Goal: Find specific page/section: Find specific page/section

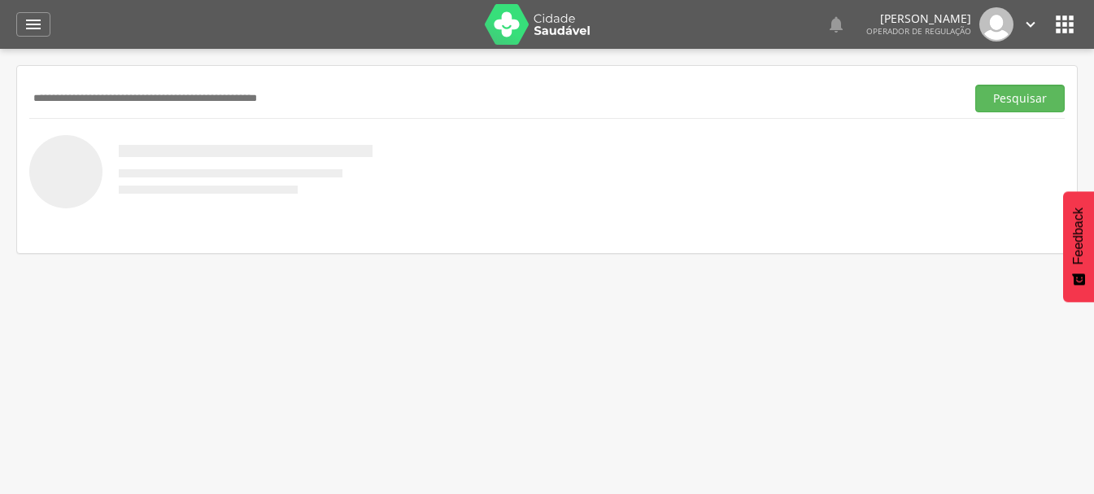
click at [433, 91] on input "text" at bounding box center [493, 99] width 929 height 28
type input "**********"
click at [990, 86] on button "Pesquisar" at bounding box center [1019, 99] width 89 height 28
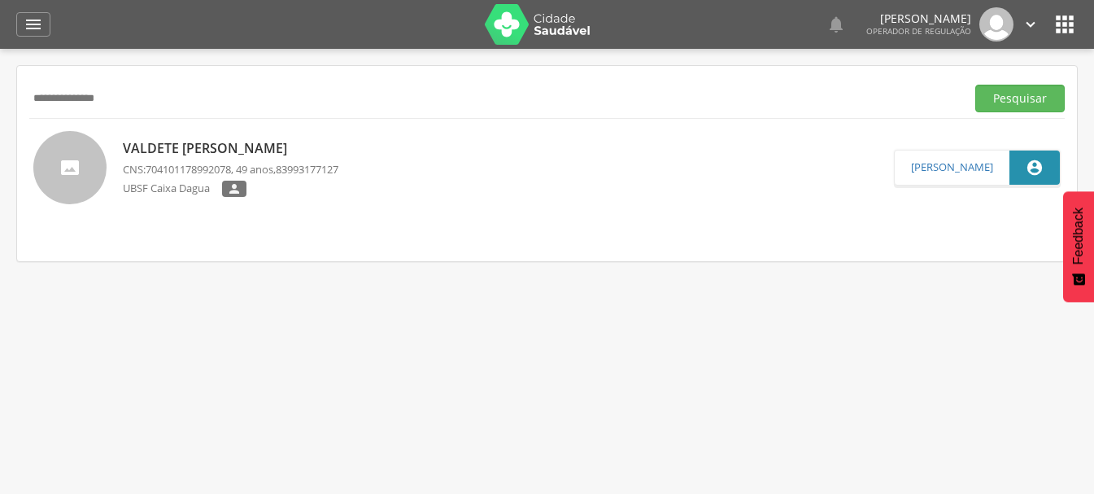
drag, startPoint x: 210, startPoint y: 102, endPoint x: 0, endPoint y: 80, distance: 211.0
click at [0, 80] on div " Indivíduos  Fichas   Cadastro individual Informações do Cadastro Data e ho…" at bounding box center [547, 296] width 1094 height 494
click at [975, 85] on button "Pesquisar" at bounding box center [1019, 99] width 89 height 28
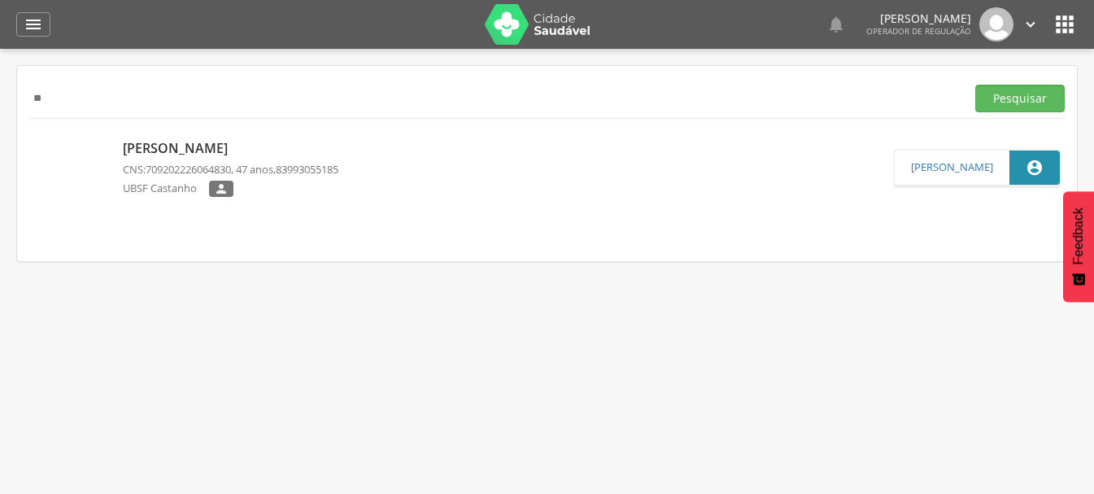
type input "*"
type input "**********"
click at [975, 85] on button "Pesquisar" at bounding box center [1019, 99] width 89 height 28
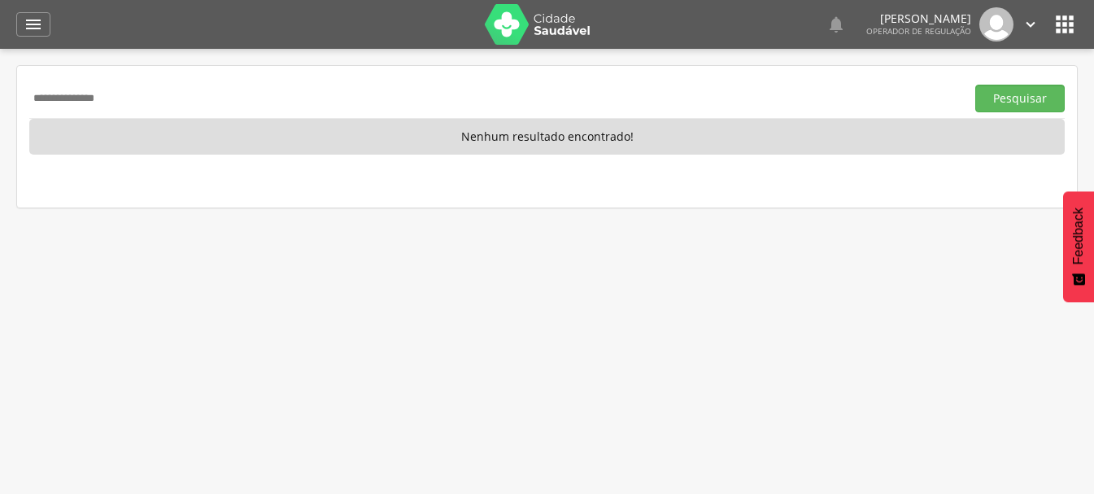
drag, startPoint x: 124, startPoint y: 104, endPoint x: 0, endPoint y: 136, distance: 128.4
click at [0, 136] on div " Indivíduos  Fichas   Cadastro individual Informações do Cadastro Data e ho…" at bounding box center [547, 296] width 1094 height 494
click at [975, 85] on button "Pesquisar" at bounding box center [1019, 99] width 89 height 28
type input "*"
type input "**********"
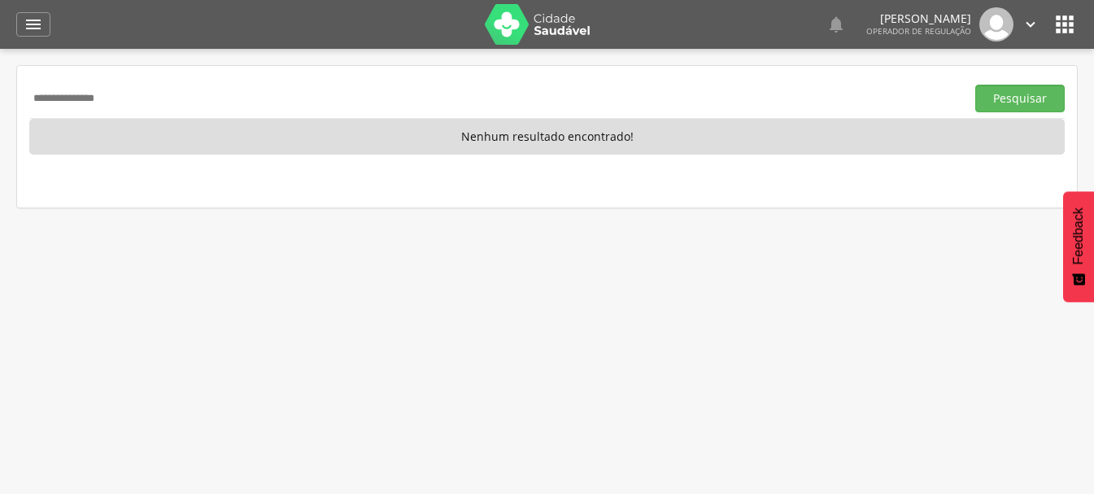
drag, startPoint x: 115, startPoint y: 101, endPoint x: 0, endPoint y: 109, distance: 115.8
click at [0, 109] on div " Indivíduos  Fichas   Cadastro individual Informações do Cadastro Data e ho…" at bounding box center [547, 296] width 1094 height 494
type input "**********"
click at [975, 85] on button "Pesquisar" at bounding box center [1019, 99] width 89 height 28
drag, startPoint x: 146, startPoint y: 100, endPoint x: 0, endPoint y: 118, distance: 146.7
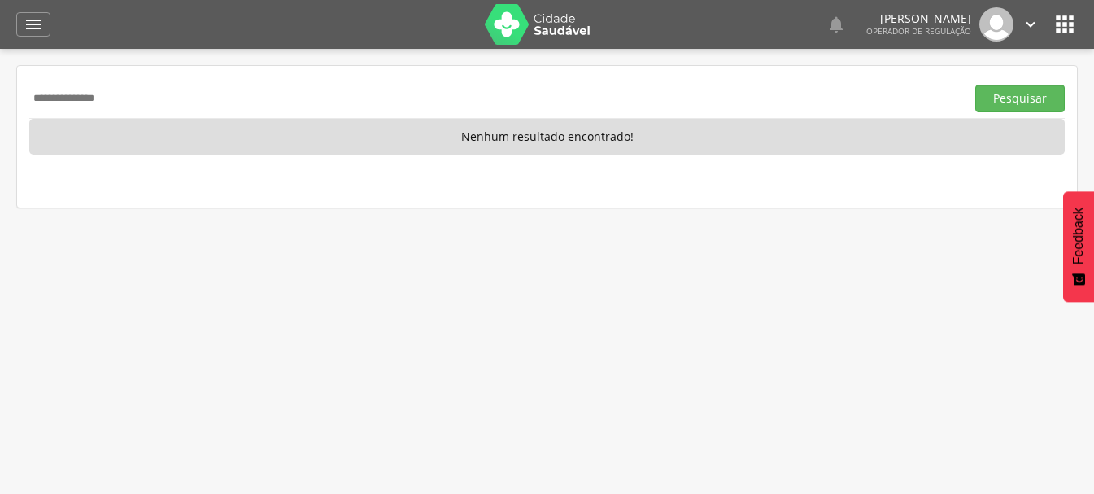
click at [0, 118] on div " Indivíduos  Fichas   Cadastro individual Informações do Cadastro Data e ho…" at bounding box center [547, 296] width 1094 height 494
type input "**********"
click at [975, 85] on button "Pesquisar" at bounding box center [1019, 99] width 89 height 28
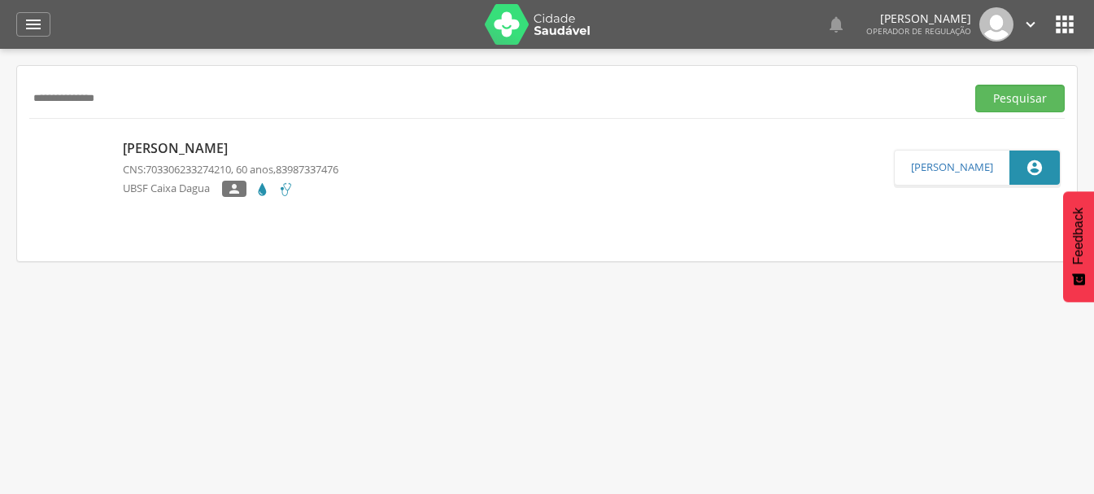
click at [0, 103] on div " Indivíduos  Fichas   Cadastro individual Informações do Cadastro Data e ho…" at bounding box center [547, 296] width 1094 height 494
click at [975, 85] on button "Pesquisar" at bounding box center [1019, 99] width 89 height 28
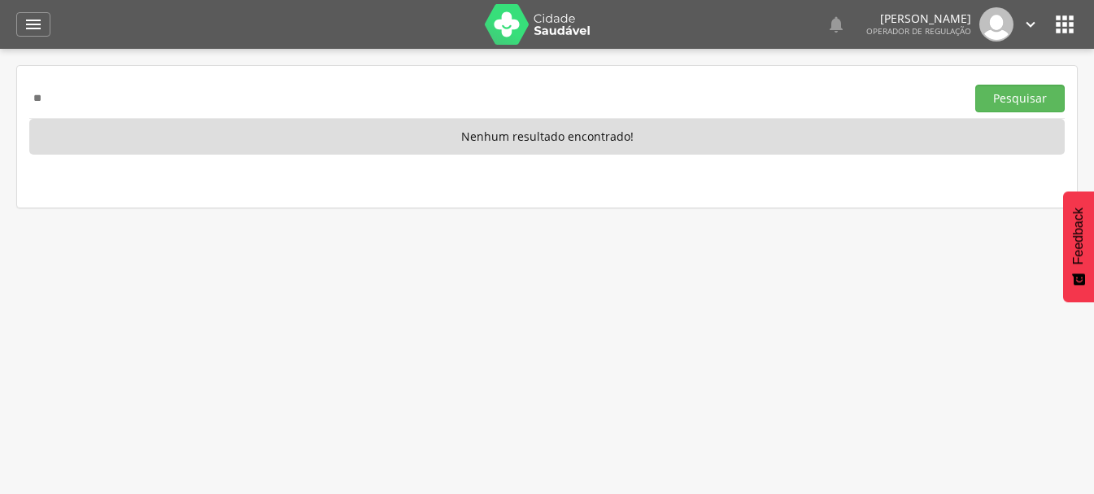
type input "*"
type input "**********"
click at [975, 85] on button "Pesquisar" at bounding box center [1019, 99] width 89 height 28
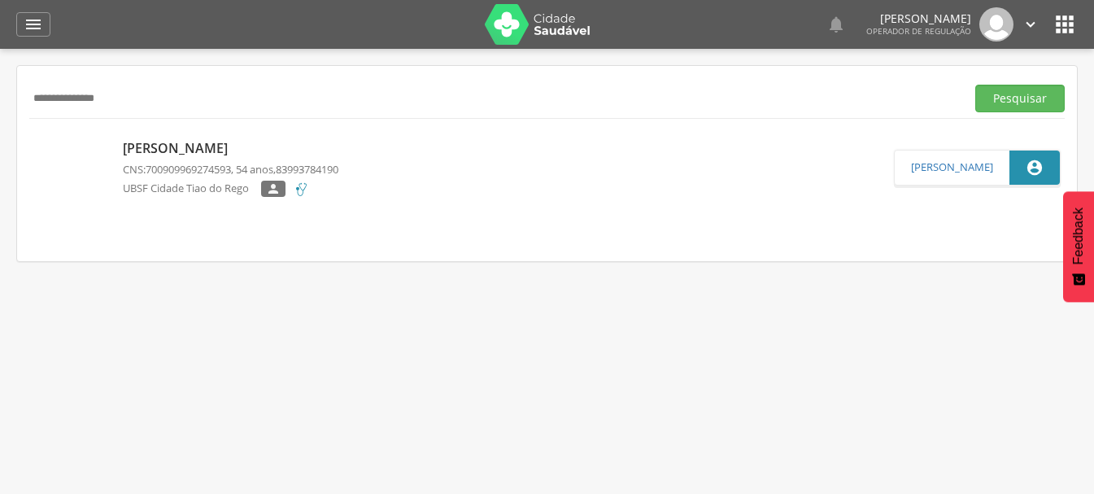
drag, startPoint x: 145, startPoint y: 102, endPoint x: 0, endPoint y: 107, distance: 144.8
click at [0, 107] on div " Indivíduos  Fichas   Cadastro individual Informações do Cadastro Data e ho…" at bounding box center [547, 296] width 1094 height 494
click at [975, 85] on button "Pesquisar" at bounding box center [1019, 99] width 89 height 28
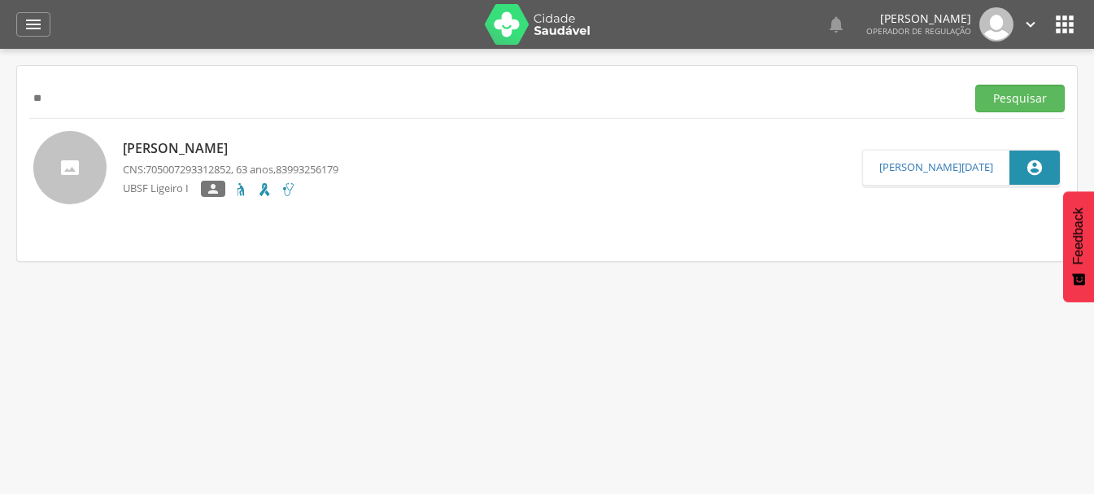
type input "*"
click at [975, 85] on button "Pesquisar" at bounding box center [1019, 99] width 89 height 28
type input "*"
click at [975, 85] on button "Pesquisar" at bounding box center [1019, 99] width 89 height 28
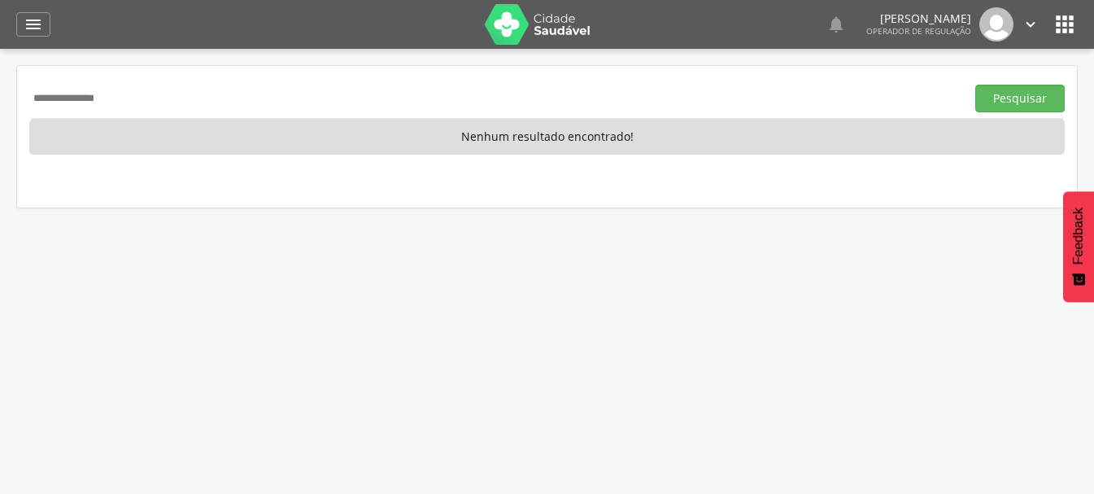
click at [975, 85] on button "Pesquisar" at bounding box center [1019, 99] width 89 height 28
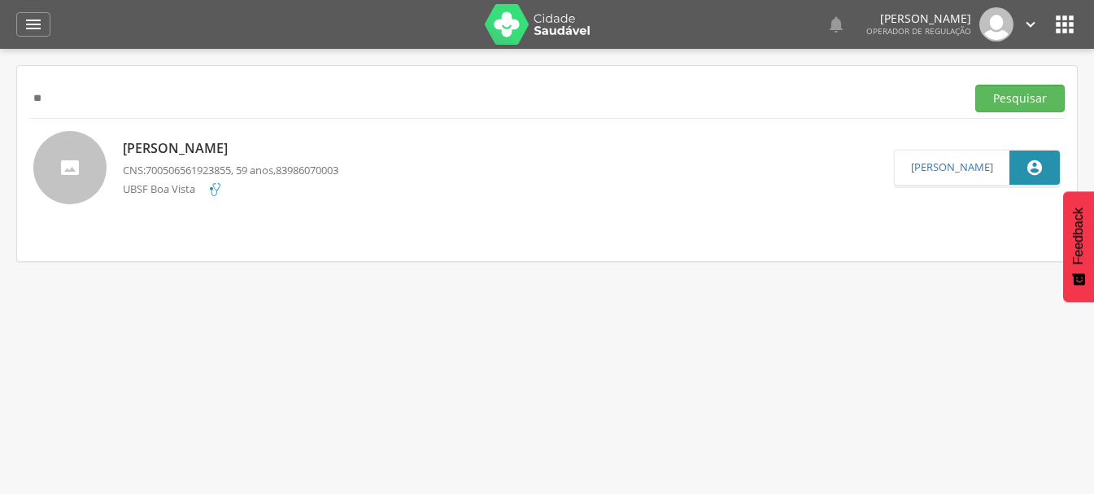
type input "*"
click at [975, 85] on button "Pesquisar" at bounding box center [1019, 99] width 89 height 28
type input "*"
click at [975, 85] on button "Pesquisar" at bounding box center [1019, 99] width 89 height 28
type input "*"
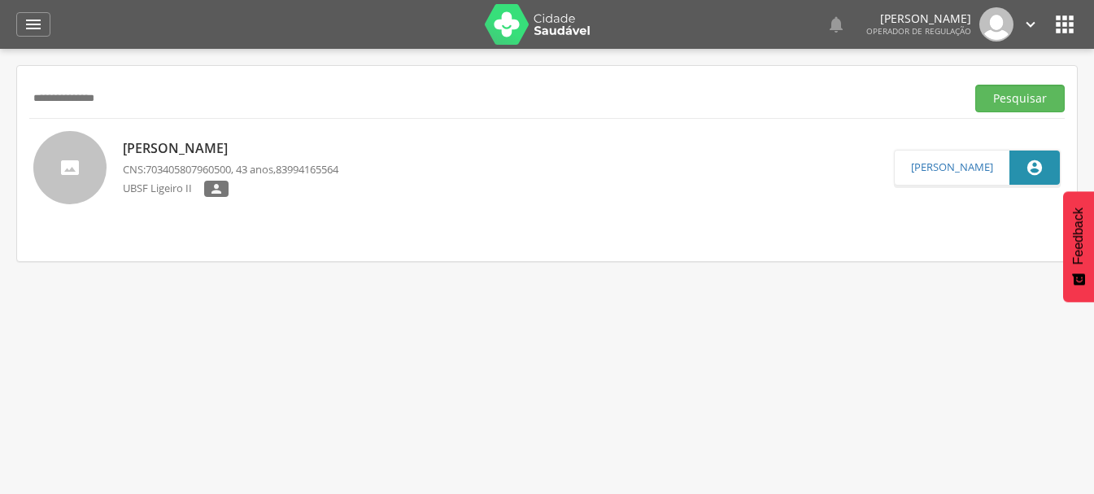
click at [975, 85] on button "Pesquisar" at bounding box center [1019, 99] width 89 height 28
type input "*"
click at [975, 85] on button "Pesquisar" at bounding box center [1019, 99] width 89 height 28
type input "*"
click at [975, 85] on button "Pesquisar" at bounding box center [1019, 99] width 89 height 28
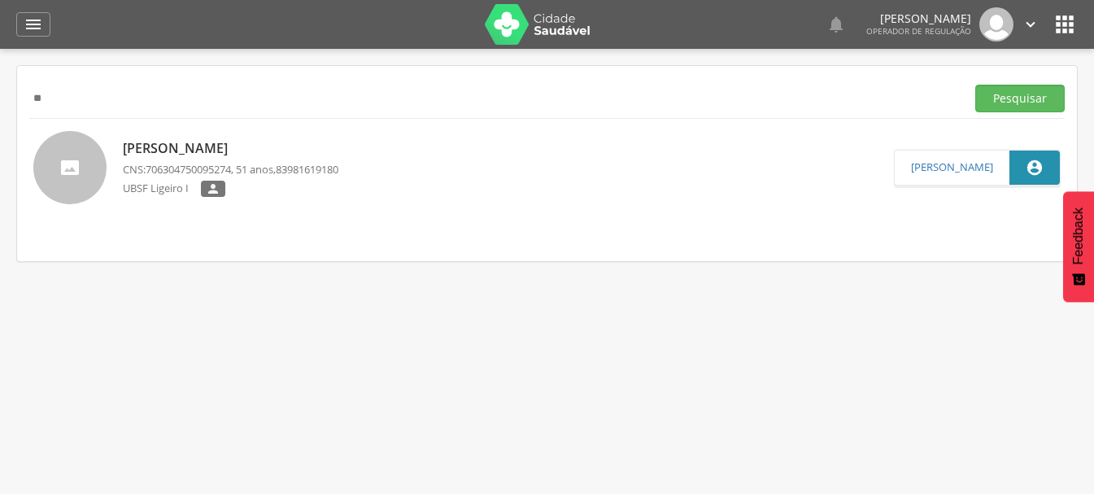
type input "*"
click at [975, 85] on button "Pesquisar" at bounding box center [1019, 99] width 89 height 28
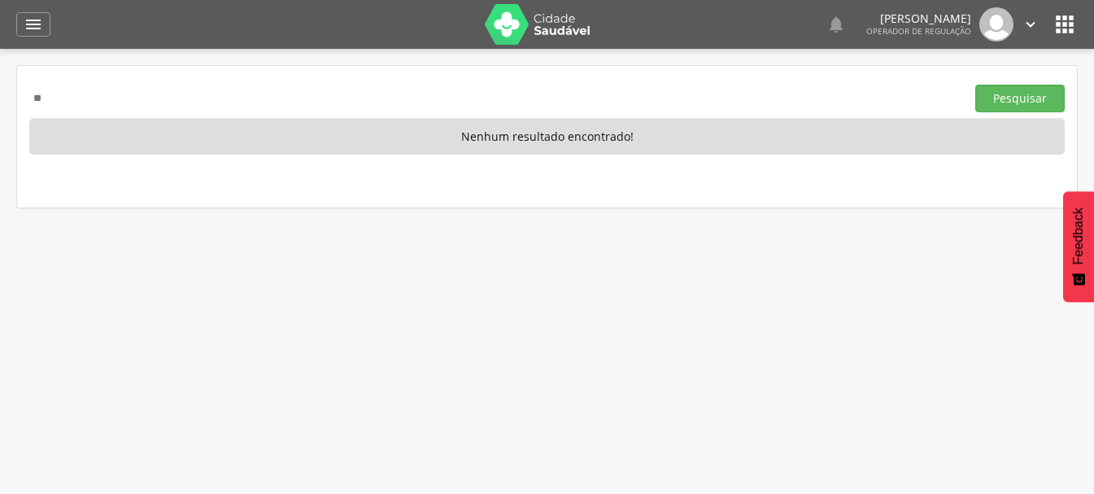
type input "*"
click at [975, 85] on button "Pesquisar" at bounding box center [1019, 99] width 89 height 28
type input "*"
type input "**********"
click at [975, 85] on button "Pesquisar" at bounding box center [1019, 99] width 89 height 28
